Goal: Task Accomplishment & Management: Use online tool/utility

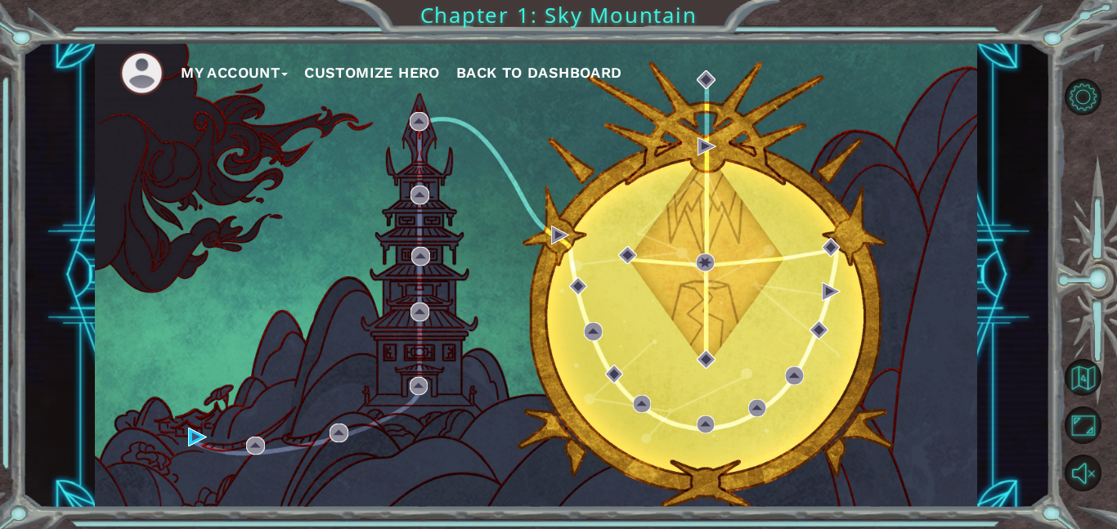
click at [212, 64] on button "My Account" at bounding box center [234, 73] width 107 height 25
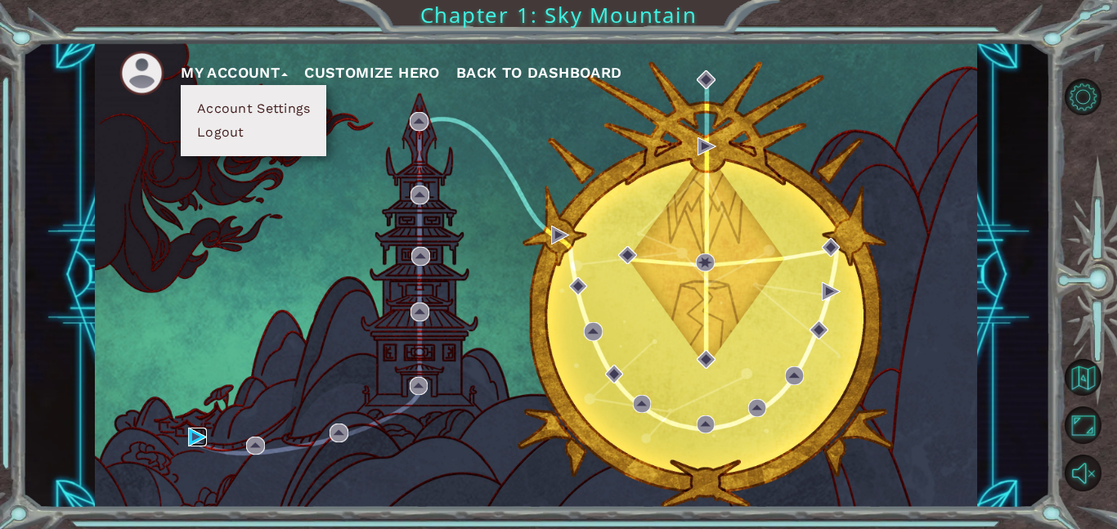
click at [201, 437] on img at bounding box center [197, 437] width 19 height 19
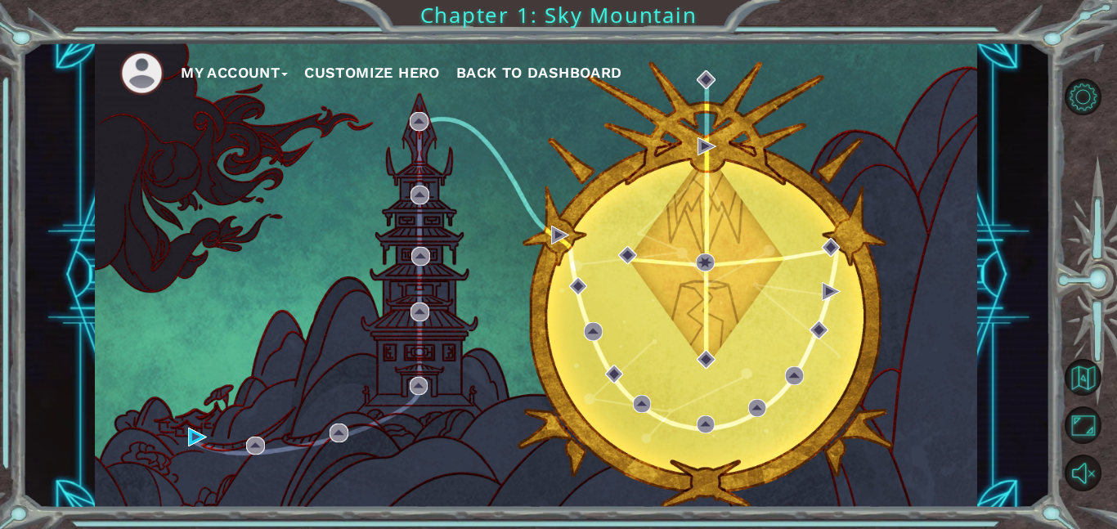
click at [348, 74] on button "Customize Hero" at bounding box center [372, 73] width 136 height 25
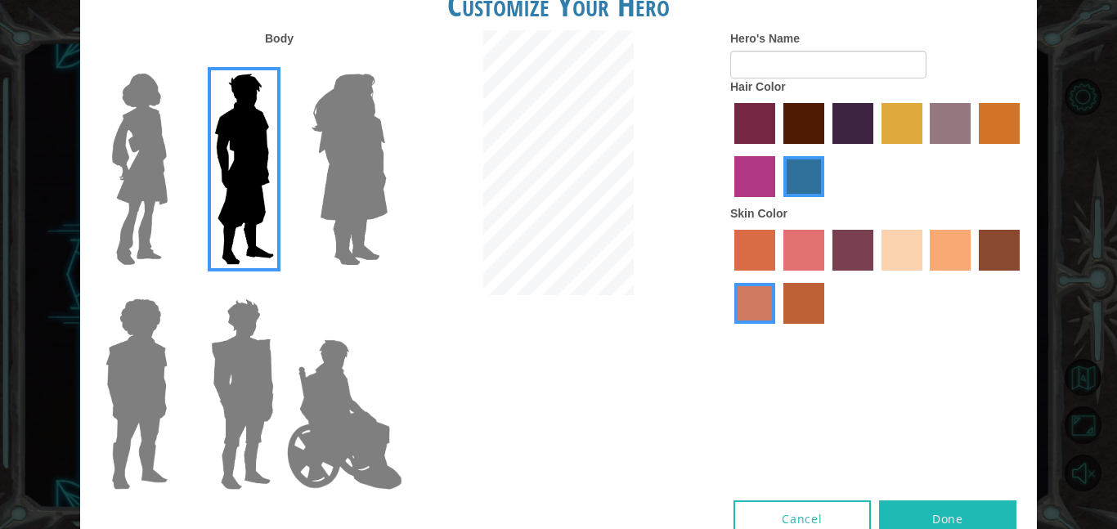
click at [160, 192] on img at bounding box center [140, 169] width 69 height 205
click at [174, 63] on input "Hero Connie" at bounding box center [174, 63] width 0 height 0
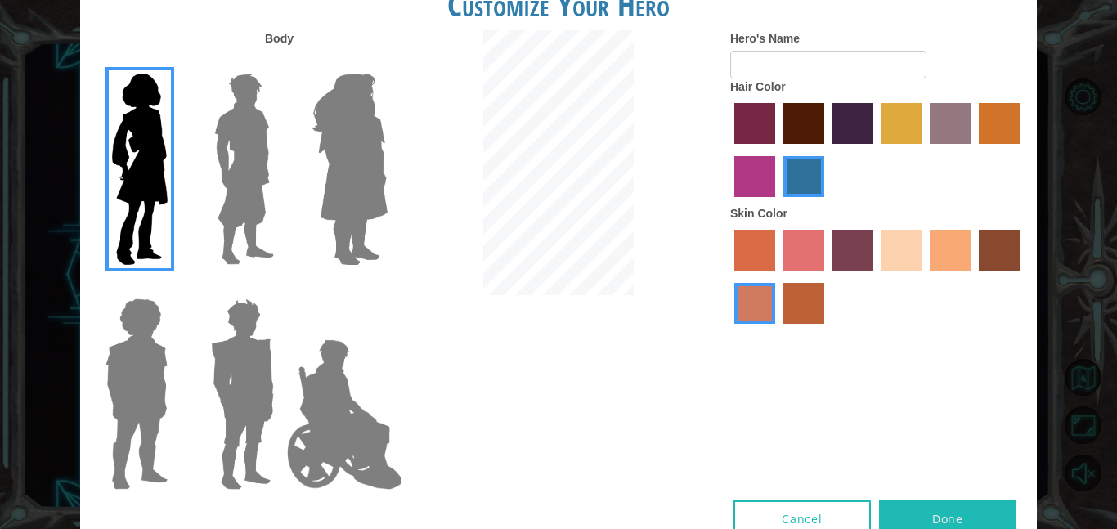
click at [335, 180] on img at bounding box center [349, 169] width 89 height 205
click at [387, 63] on input "Hero Amethyst" at bounding box center [387, 63] width 0 height 0
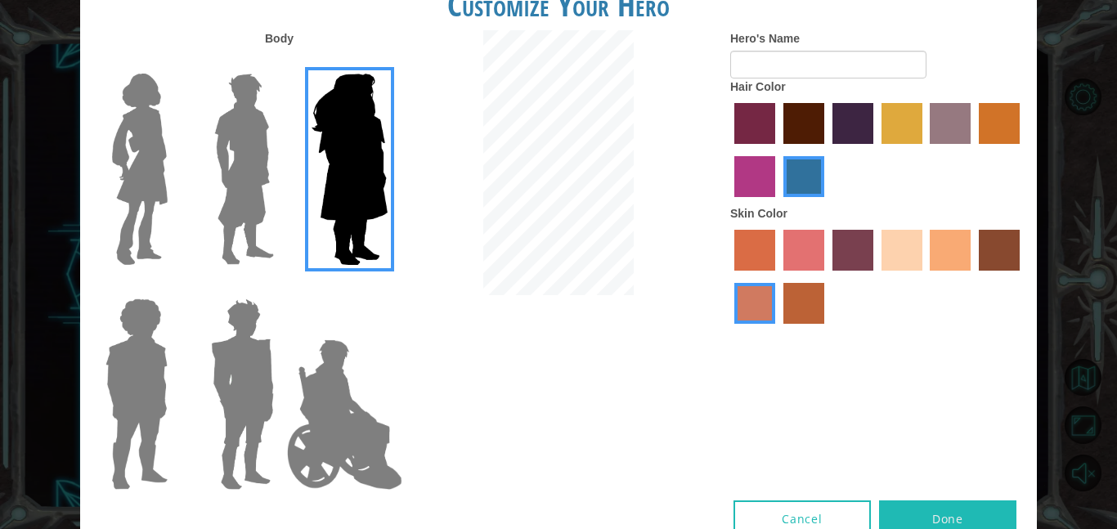
click at [128, 191] on img at bounding box center [140, 169] width 69 height 205
click at [174, 63] on input "Hero Connie" at bounding box center [174, 63] width 0 height 0
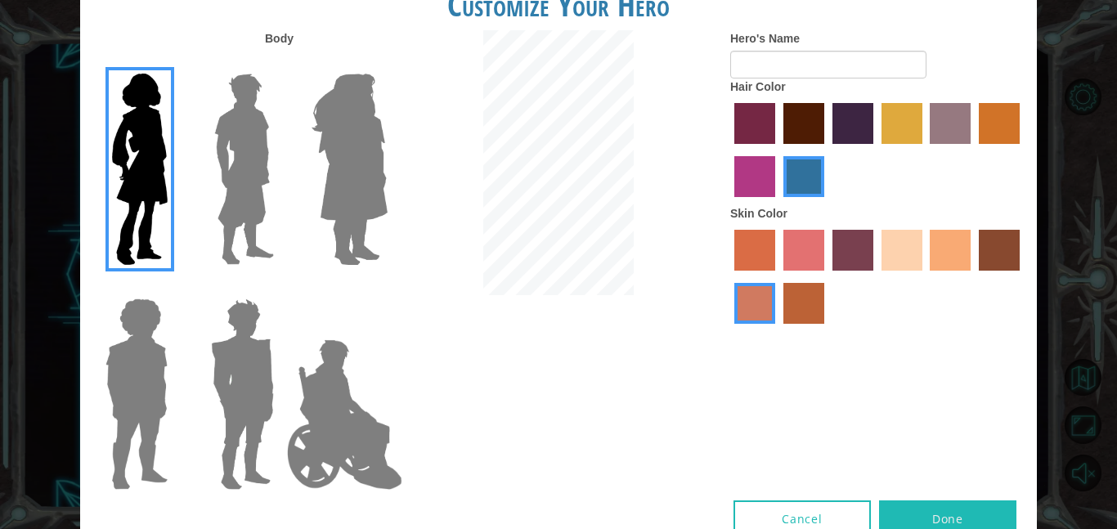
click at [847, 128] on label "hot purple hair color" at bounding box center [853, 123] width 41 height 41
click at [827, 150] on input "hot purple hair color" at bounding box center [827, 150] width 0 height 0
click at [938, 268] on label "tacao skin color" at bounding box center [950, 250] width 41 height 41
click at [925, 277] on input "tacao skin color" at bounding box center [925, 277] width 0 height 0
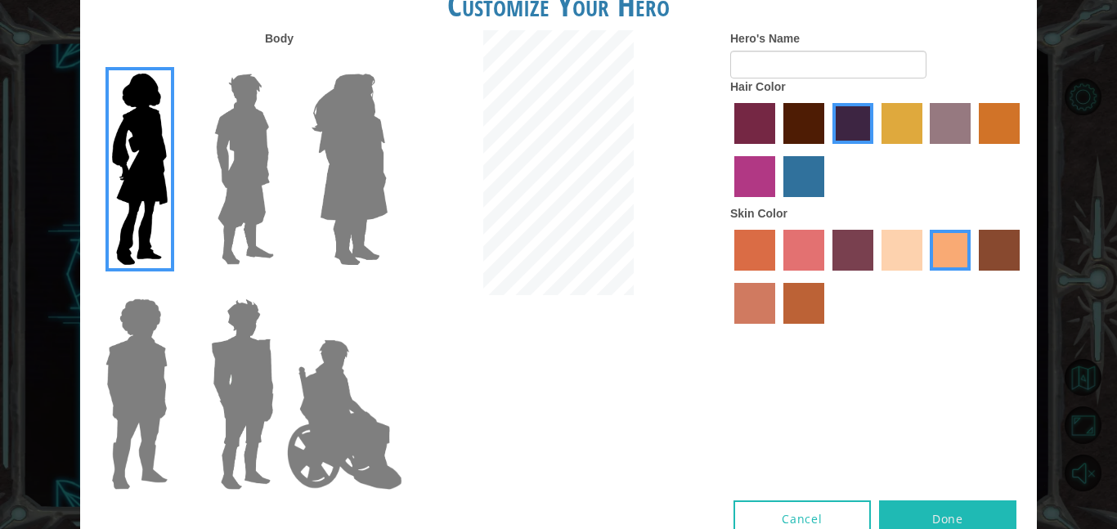
click at [982, 515] on button "Done" at bounding box center [947, 519] width 137 height 37
type input "Ellie"
click at [968, 520] on button "Done" at bounding box center [947, 519] width 137 height 37
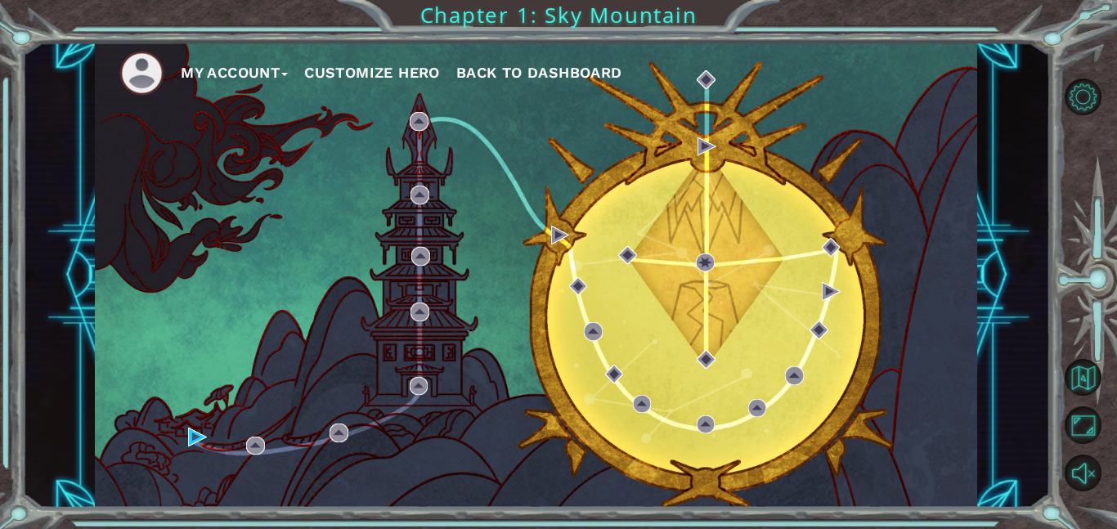
click at [961, 511] on div "My Account Customize Hero Back to Dashboard Chapter 1: Sky Mountain" at bounding box center [558, 264] width 1117 height 529
click at [193, 436] on img at bounding box center [197, 437] width 19 height 19
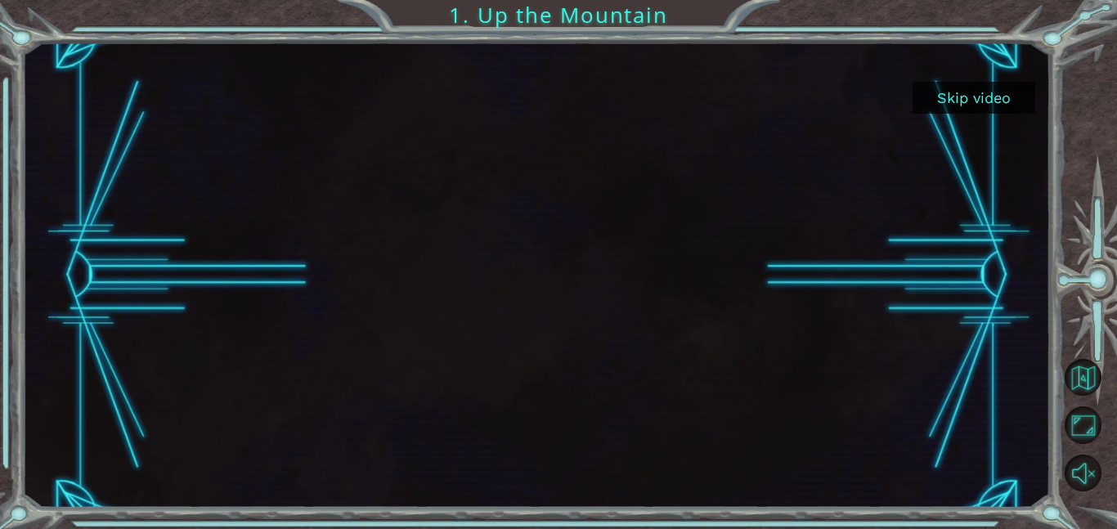
click at [969, 96] on button "Skip video" at bounding box center [974, 98] width 123 height 32
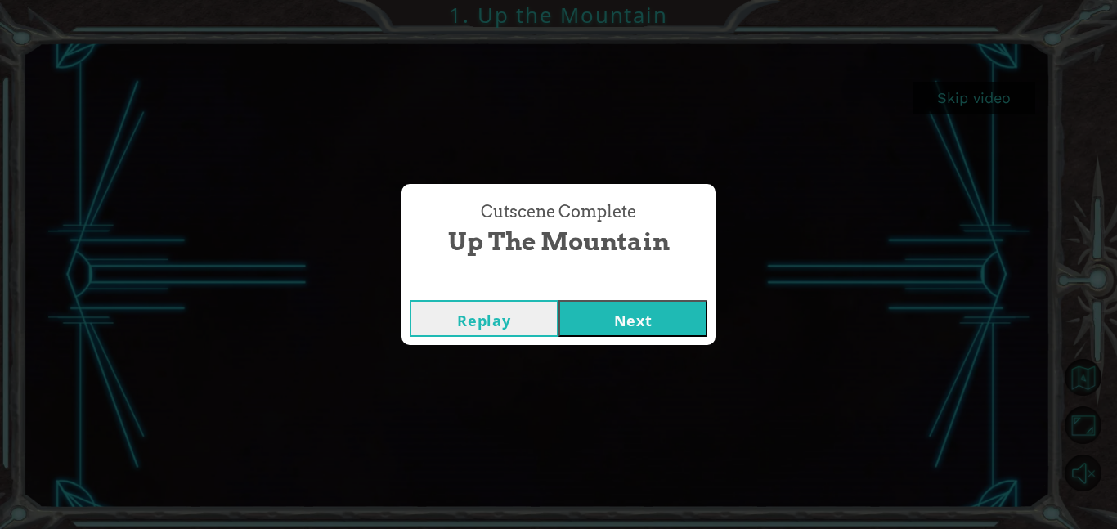
click at [668, 315] on button "Next" at bounding box center [633, 318] width 149 height 37
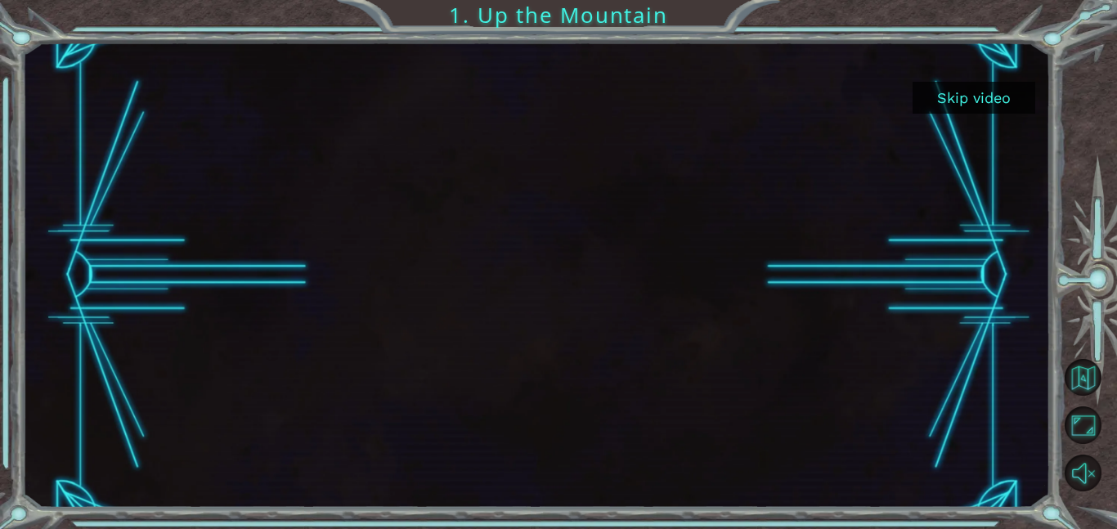
click at [998, 104] on button "Skip video" at bounding box center [974, 98] width 123 height 32
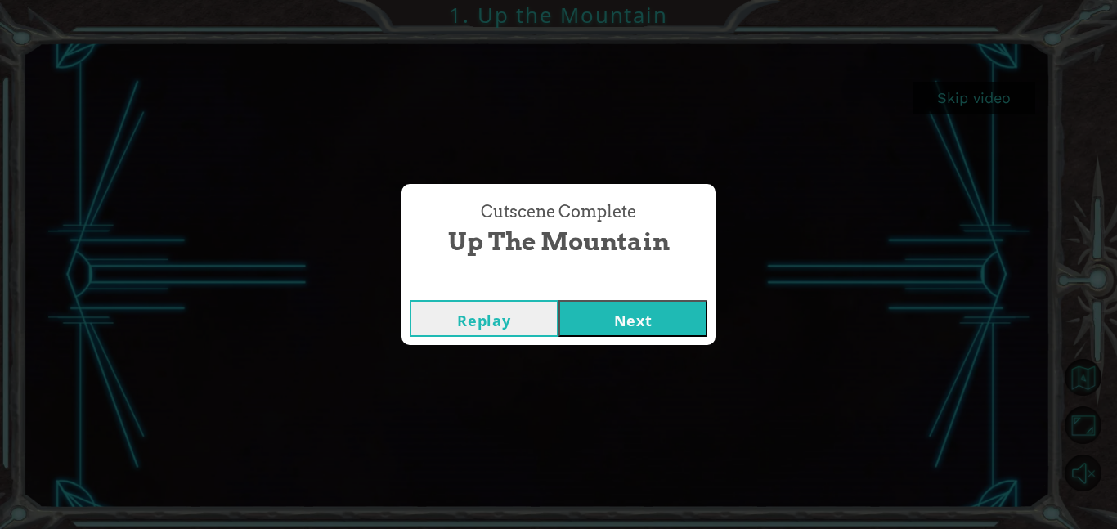
click at [645, 317] on button "Next" at bounding box center [633, 318] width 149 height 37
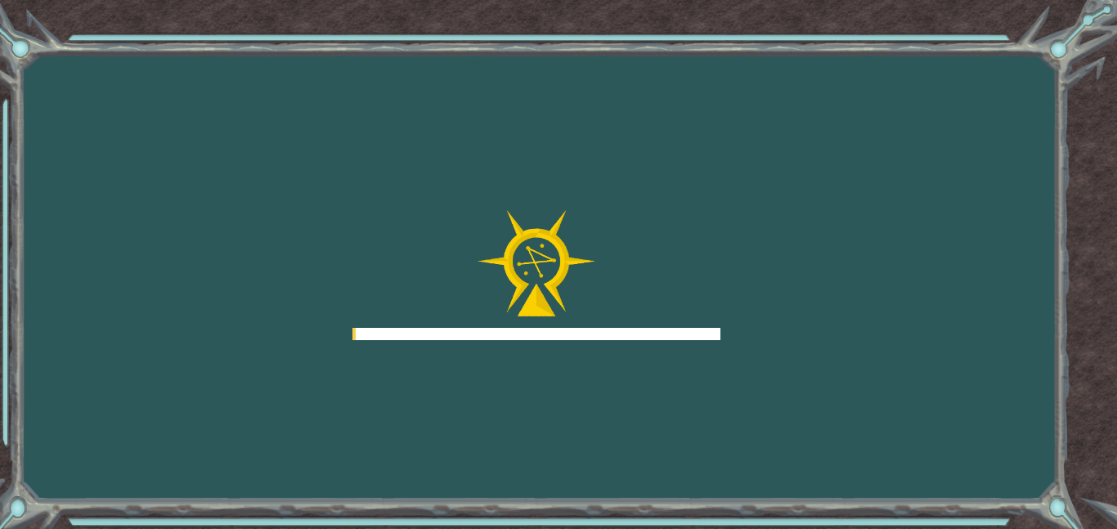
click at [658, 334] on div at bounding box center [537, 334] width 368 height 12
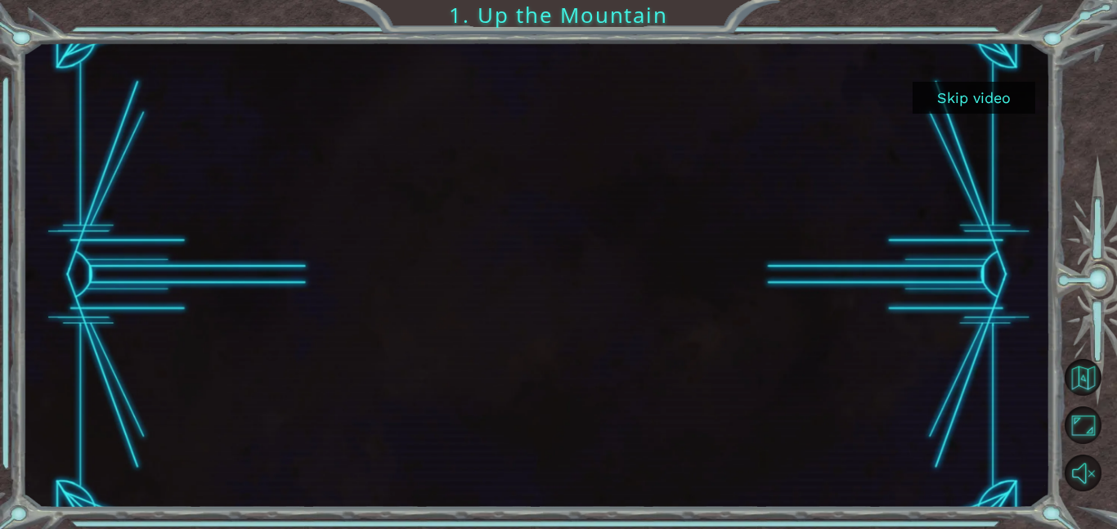
click at [993, 97] on button "Skip video" at bounding box center [974, 98] width 123 height 32
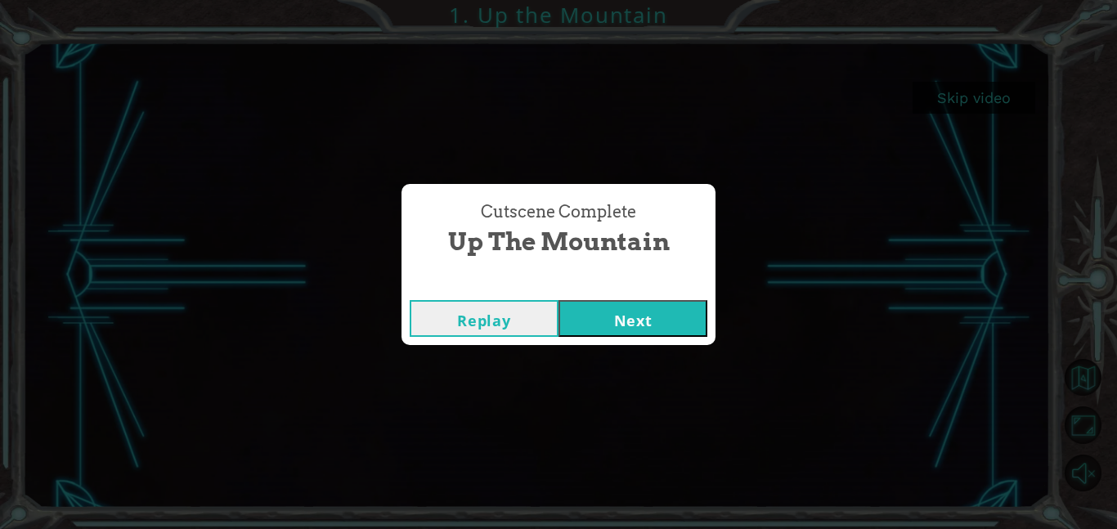
click at [659, 300] on button "Next" at bounding box center [633, 318] width 149 height 37
